Goal: Task Accomplishment & Management: Manage account settings

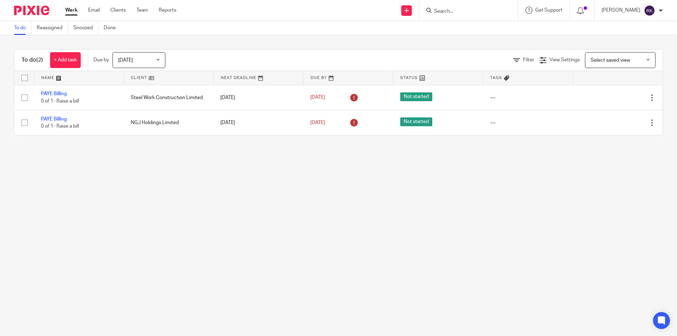
click at [130, 58] on span "Today" at bounding box center [125, 60] width 15 height 5
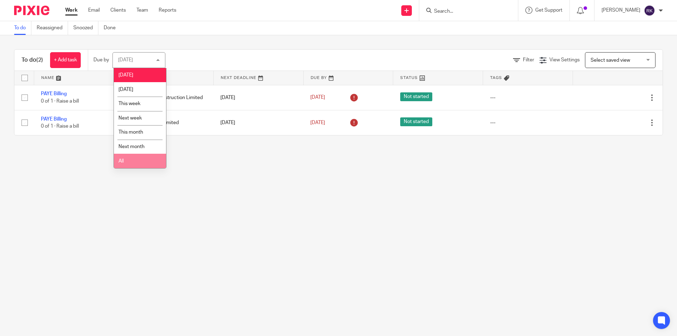
click at [136, 162] on li "All" at bounding box center [140, 161] width 52 height 14
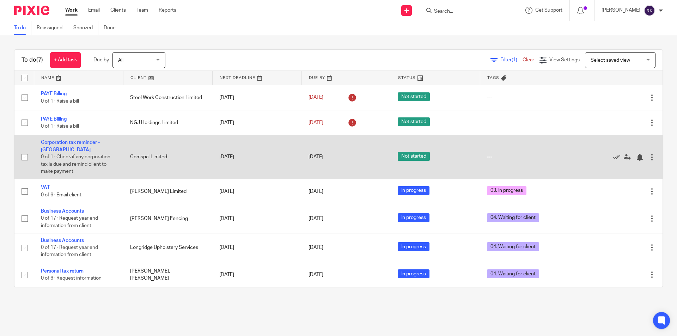
drag, startPoint x: 15, startPoint y: 148, endPoint x: 33, endPoint y: 143, distance: 18.8
click at [32, 143] on td at bounding box center [23, 156] width 19 height 43
click at [50, 142] on link "Corporation tax reminder - [GEOGRAPHIC_DATA]" at bounding box center [70, 146] width 59 height 12
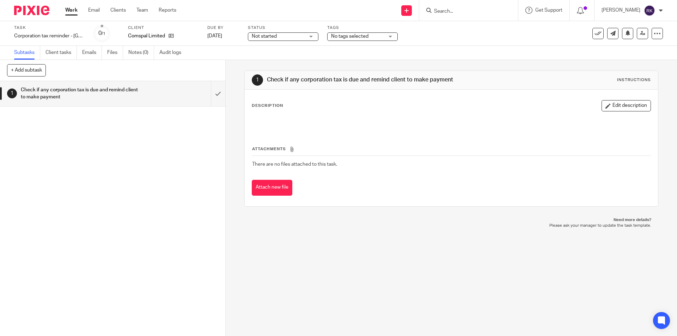
click at [355, 35] on span "No tags selected" at bounding box center [349, 36] width 37 height 5
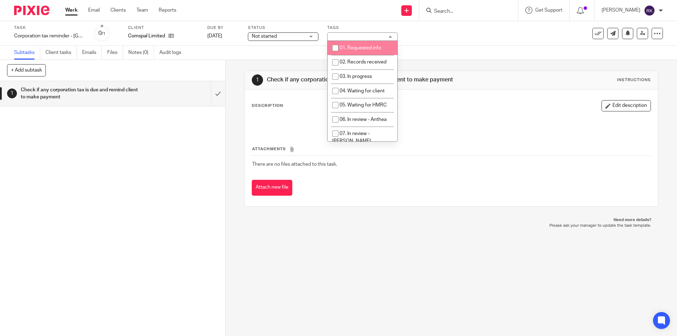
click at [303, 35] on span "Not started" at bounding box center [278, 36] width 53 height 7
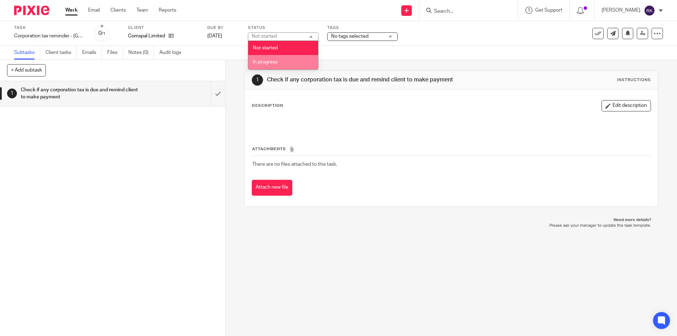
click at [355, 39] on span "No tags selected" at bounding box center [357, 36] width 53 height 7
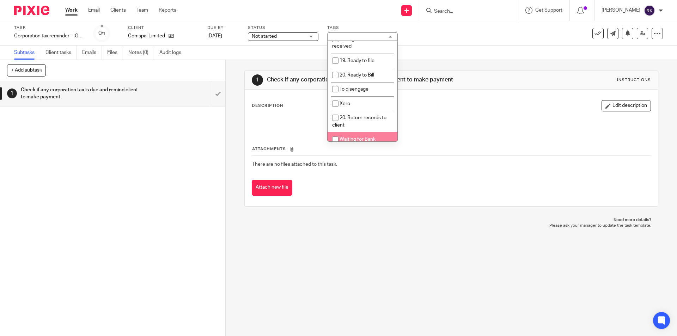
scroll to position [322, 0]
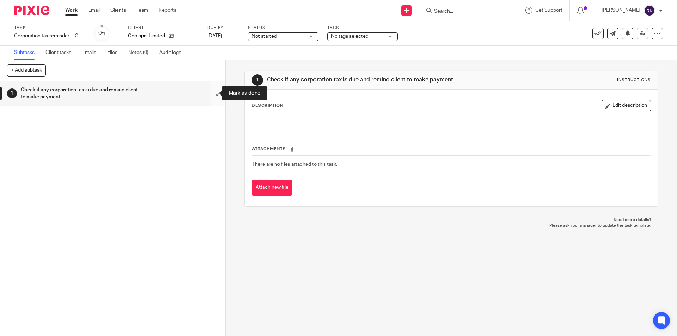
click at [216, 94] on input "submit" at bounding box center [112, 93] width 225 height 25
